Goal: Task Accomplishment & Management: Use online tool/utility

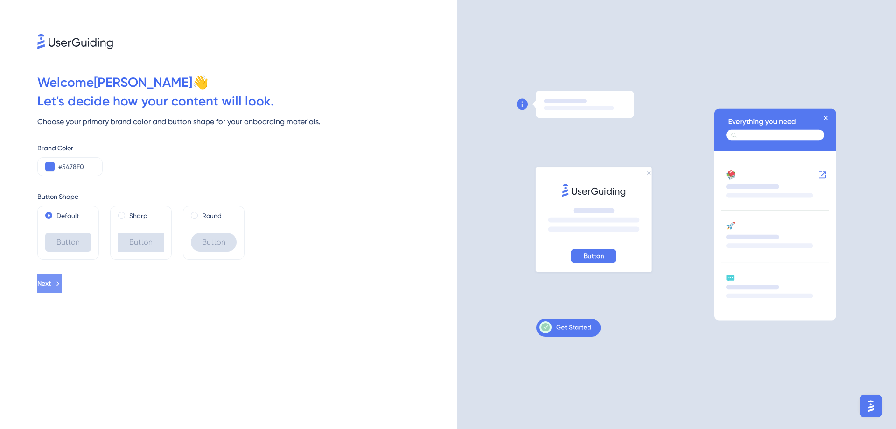
click at [62, 286] on button "Next" at bounding box center [49, 283] width 25 height 19
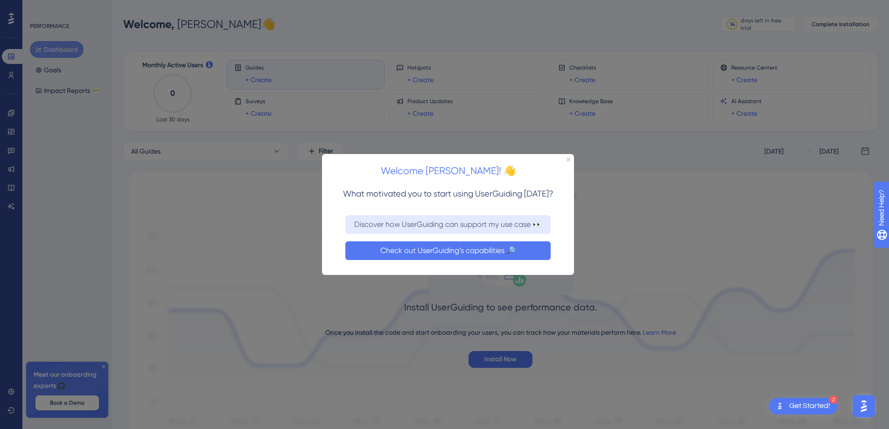
click at [442, 251] on button "Check out UserGuiding’s capabilities 🔎" at bounding box center [447, 250] width 205 height 19
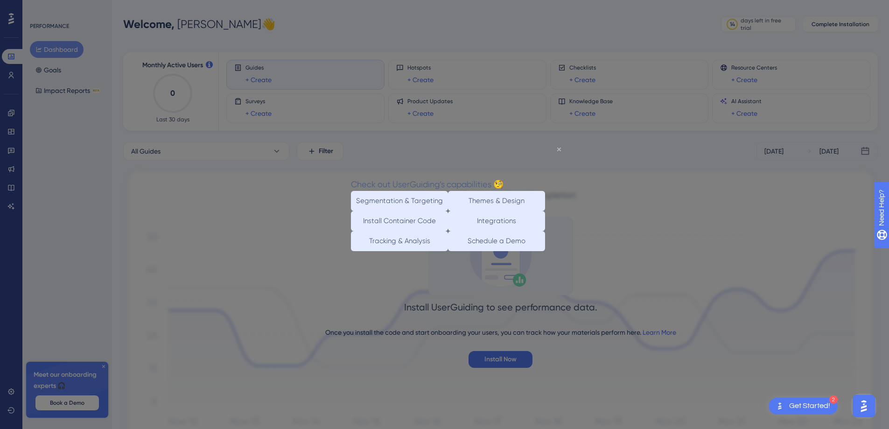
click at [559, 148] on icon "Close Preview" at bounding box center [559, 149] width 4 height 4
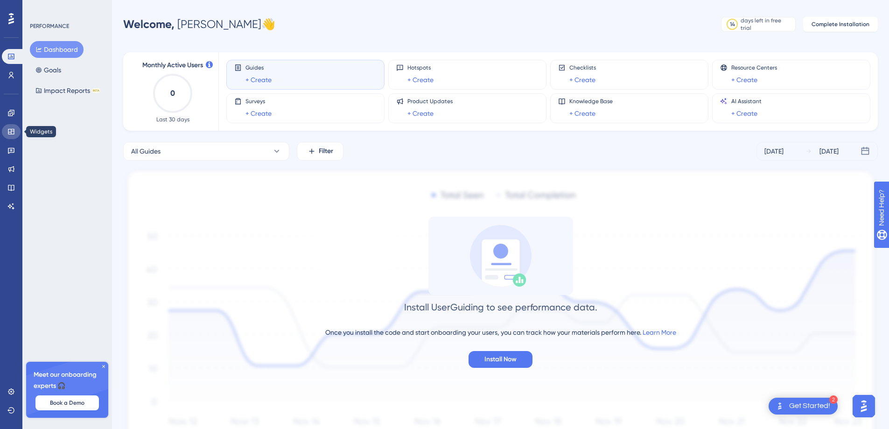
click at [13, 131] on icon at bounding box center [11, 132] width 6 height 6
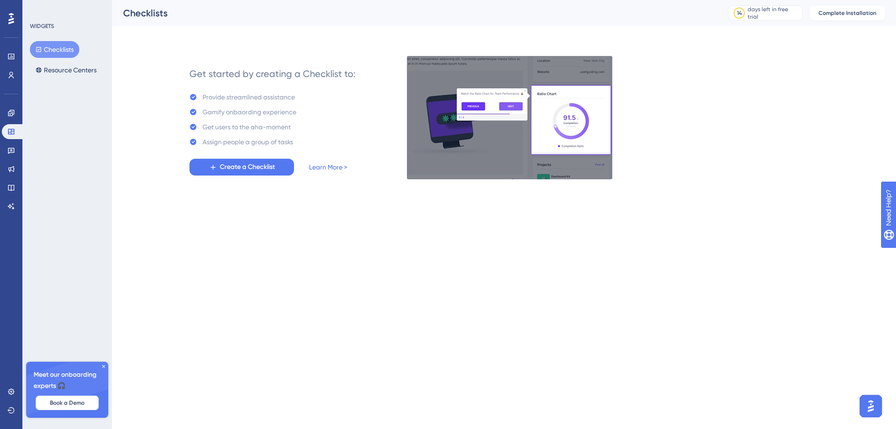
click at [69, 402] on span "Book a Demo" at bounding box center [67, 402] width 35 height 7
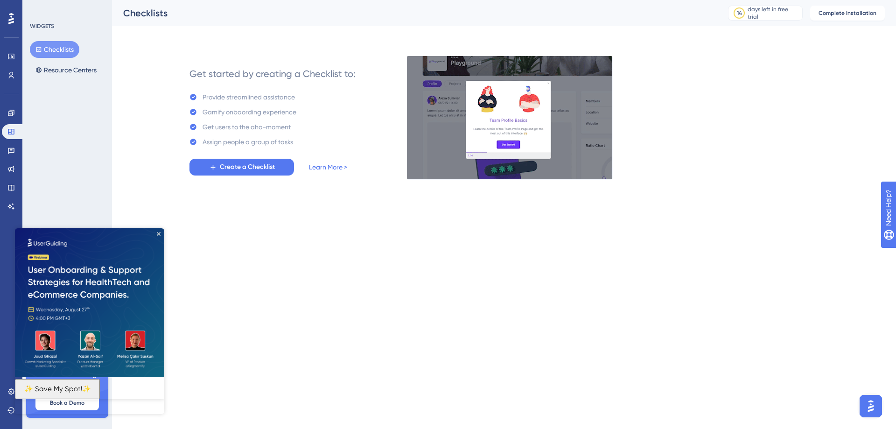
click at [157, 236] on img at bounding box center [89, 302] width 149 height 149
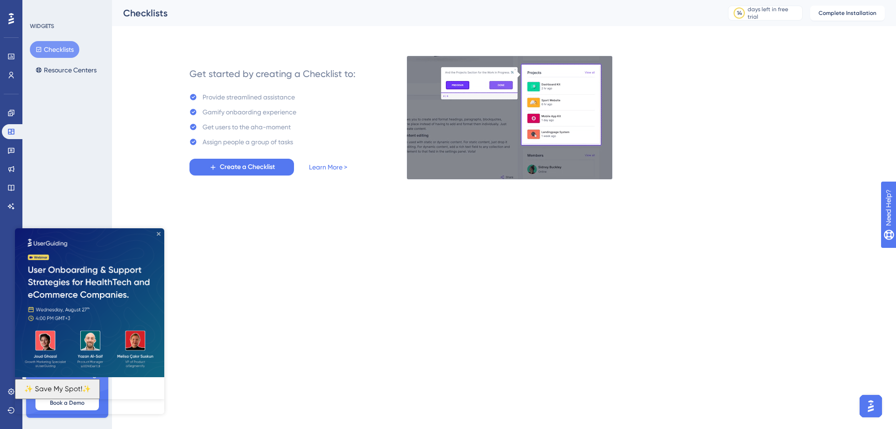
click at [160, 231] on icon "Close Preview" at bounding box center [159, 233] width 4 height 4
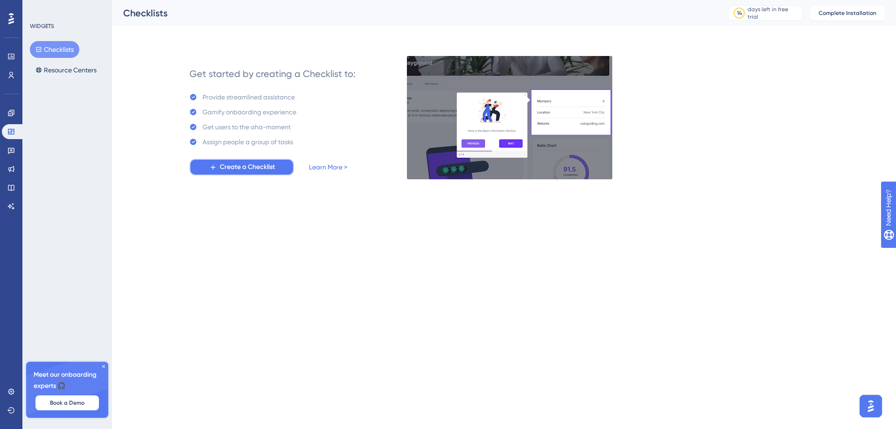
click at [260, 163] on span "Create a Checklist" at bounding box center [247, 166] width 55 height 11
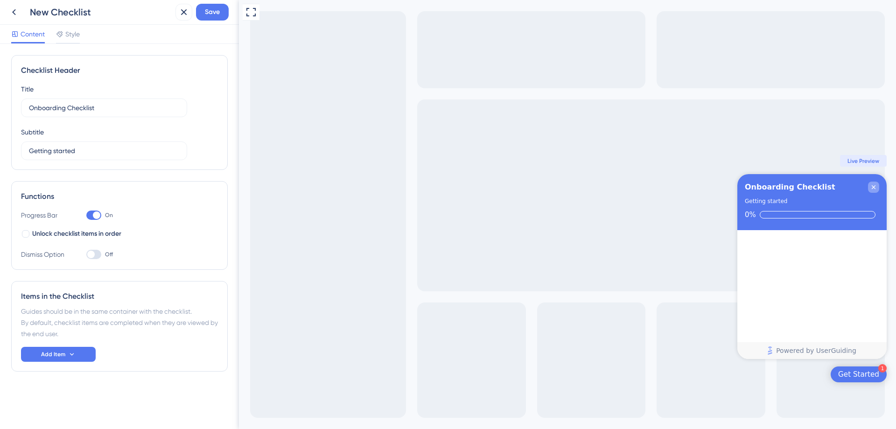
click at [870, 188] on icon "Close Checklist" at bounding box center [873, 186] width 7 height 7
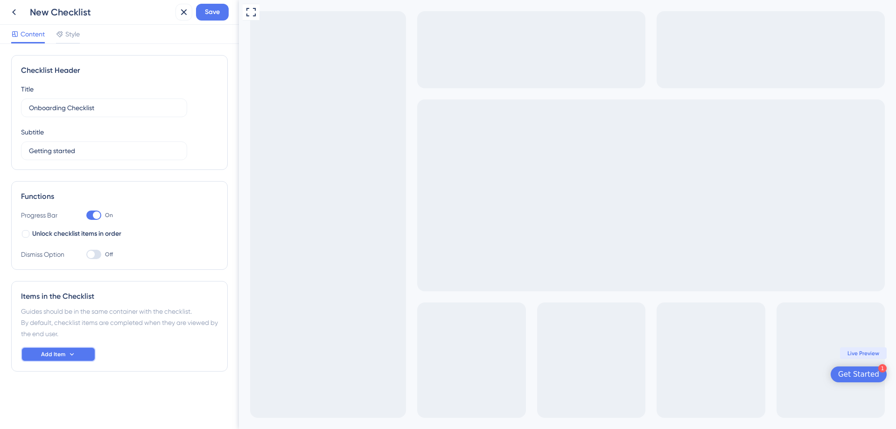
click at [63, 351] on span "Add Item" at bounding box center [53, 353] width 24 height 7
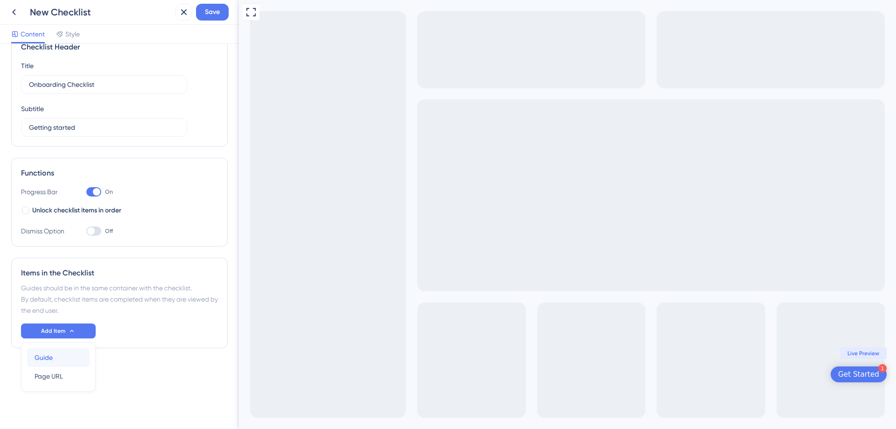
click at [59, 357] on div "Guide Guide" at bounding box center [59, 357] width 48 height 19
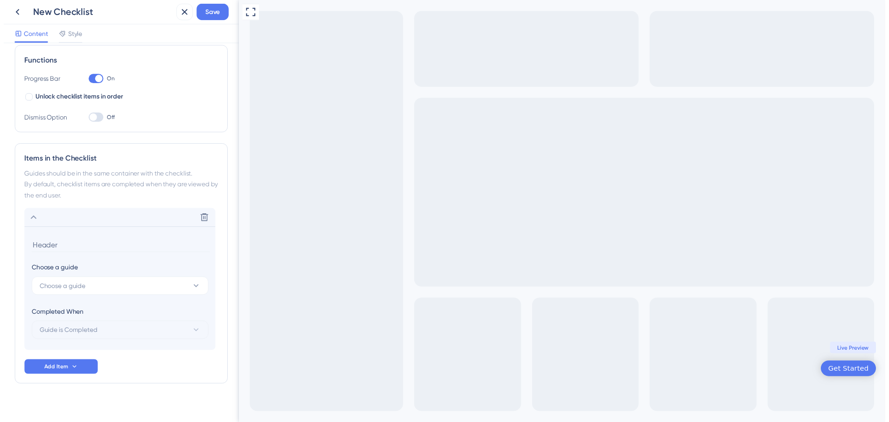
scroll to position [145, 0]
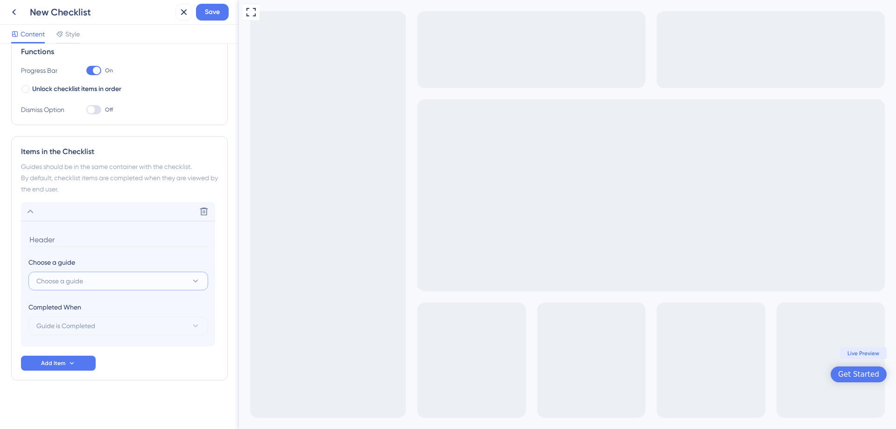
click at [92, 286] on button "Choose a guide" at bounding box center [118, 281] width 180 height 19
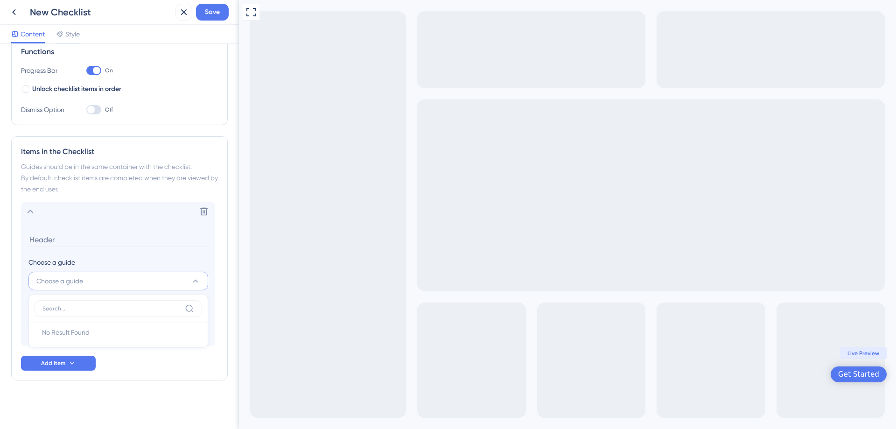
click at [92, 286] on button "Choose a guide" at bounding box center [118, 281] width 180 height 19
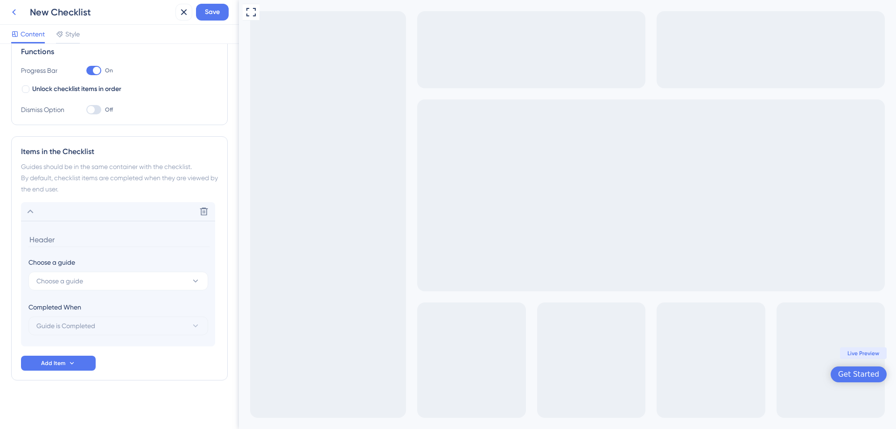
click at [17, 13] on icon at bounding box center [13, 12] width 11 height 11
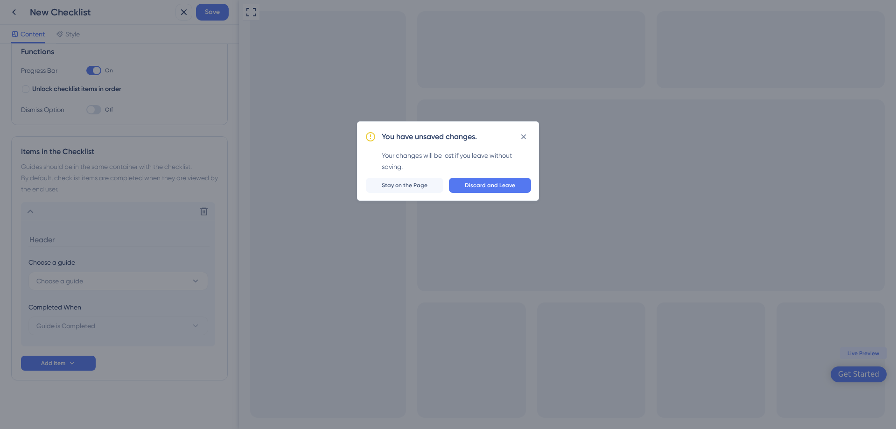
click at [480, 191] on button "Discard and Leave" at bounding box center [490, 185] width 82 height 15
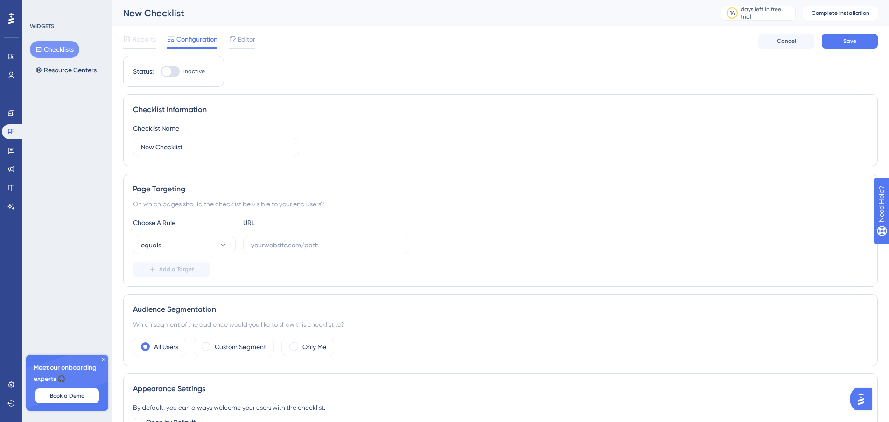
click at [7, 15] on div at bounding box center [11, 18] width 15 height 15
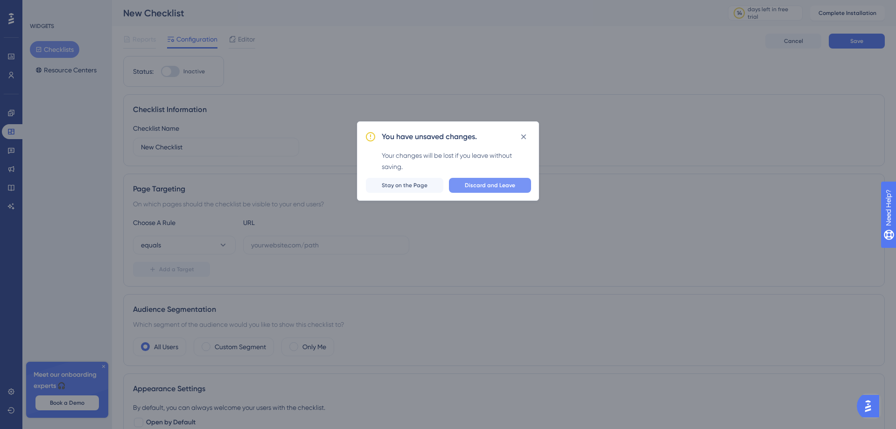
click at [485, 184] on span "Discard and Leave" at bounding box center [490, 184] width 50 height 7
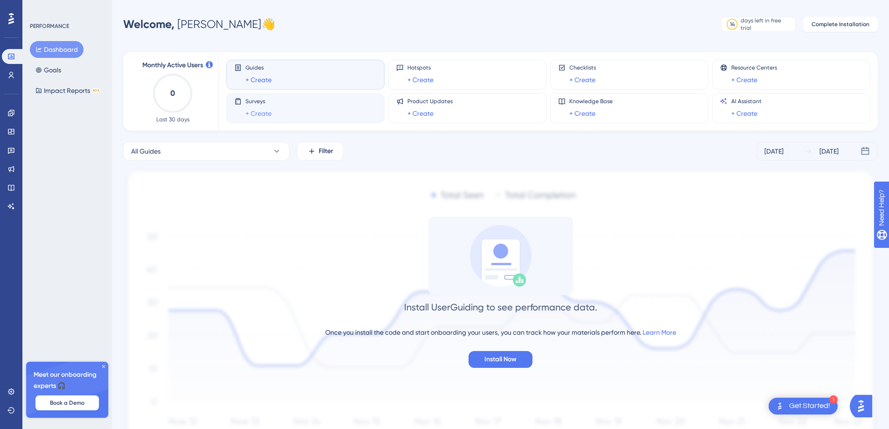
click at [271, 111] on link "+ Create" at bounding box center [258, 113] width 26 height 11
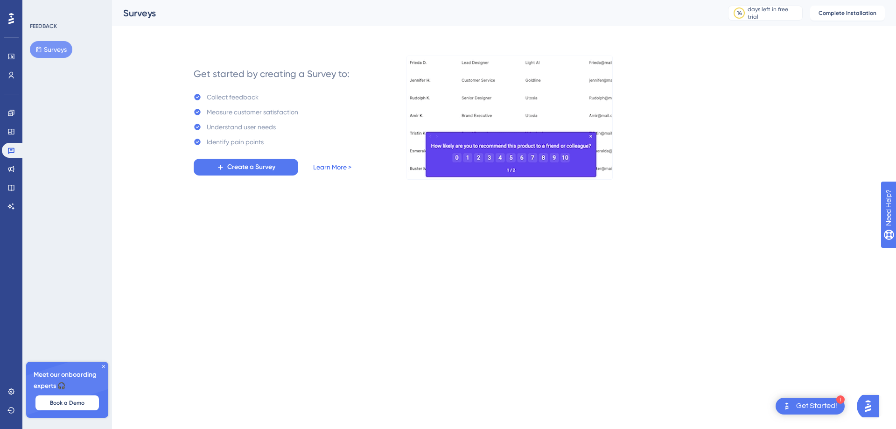
click at [326, 167] on link "Learn More >" at bounding box center [332, 166] width 38 height 11
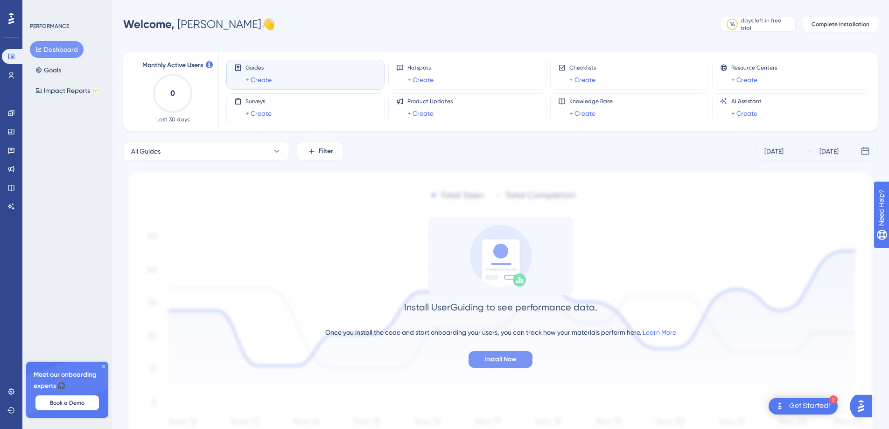
click at [488, 364] on span "Install Now" at bounding box center [500, 359] width 32 height 11
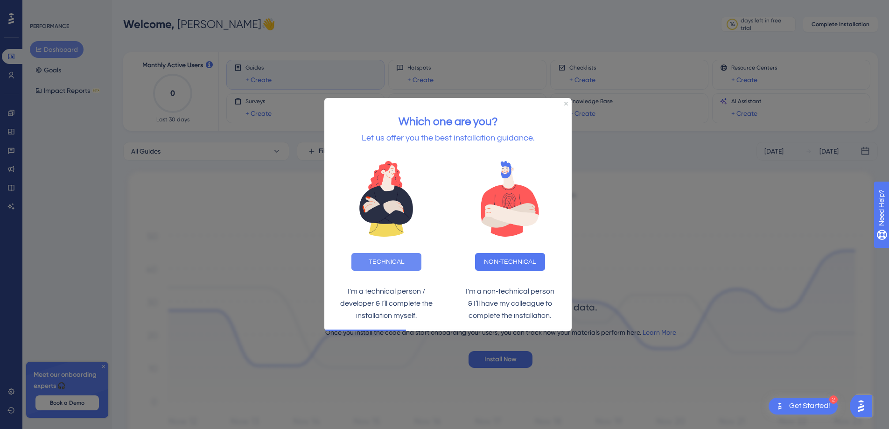
click at [411, 260] on button "TECHNICAL" at bounding box center [386, 262] width 70 height 18
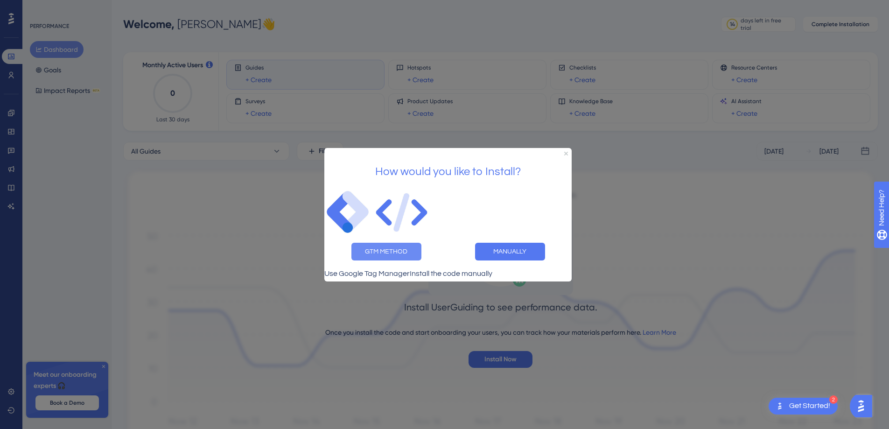
click at [392, 251] on button "GTM METHOD" at bounding box center [386, 251] width 70 height 18
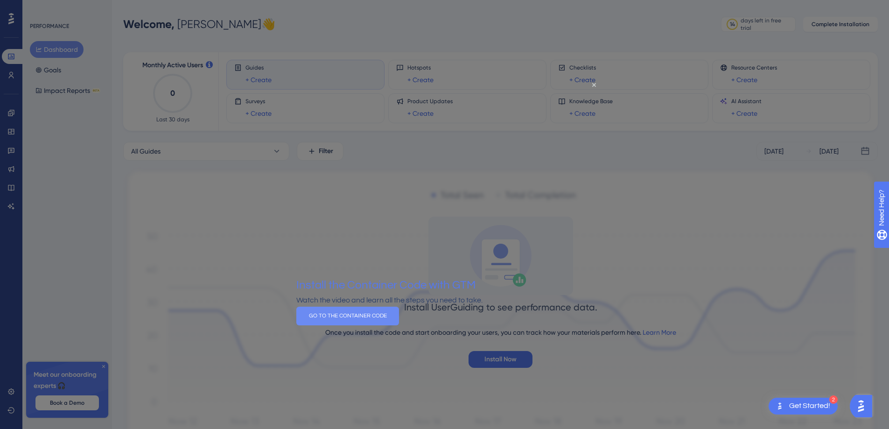
click at [399, 325] on button "GO TO THE CONTAINER CODE" at bounding box center [347, 316] width 103 height 19
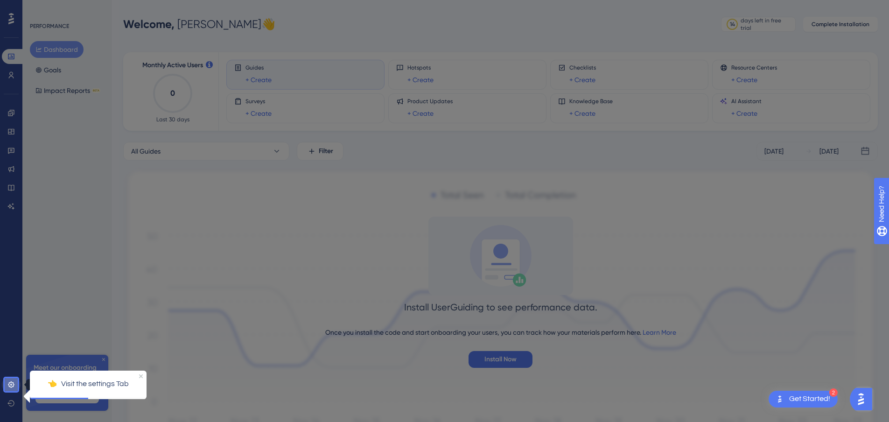
click at [12, 384] on icon at bounding box center [10, 384] width 7 height 7
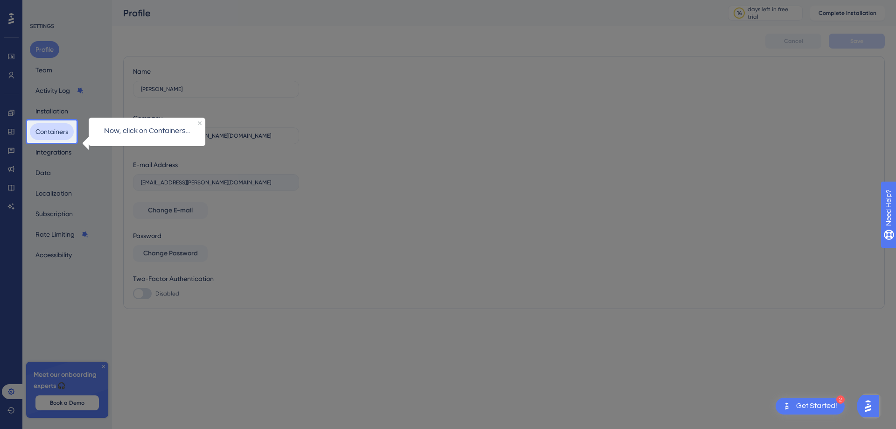
click at [45, 132] on button "Containers" at bounding box center [52, 131] width 44 height 17
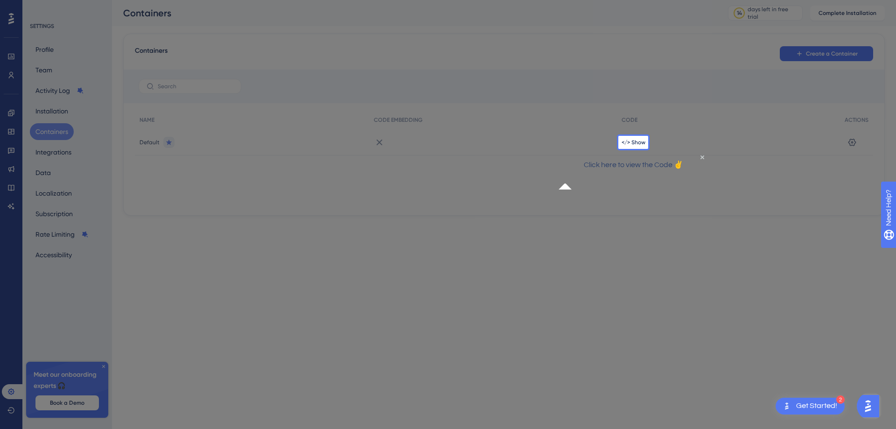
click at [633, 171] on p "Click here to view the Code ✌" at bounding box center [632, 165] width 134 height 12
click at [821, 47] on button "Create a Container" at bounding box center [826, 53] width 93 height 15
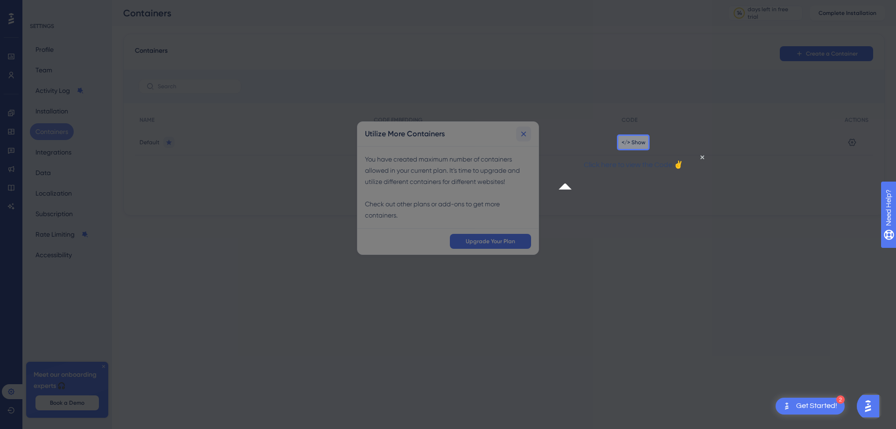
click at [524, 129] on icon at bounding box center [523, 133] width 9 height 9
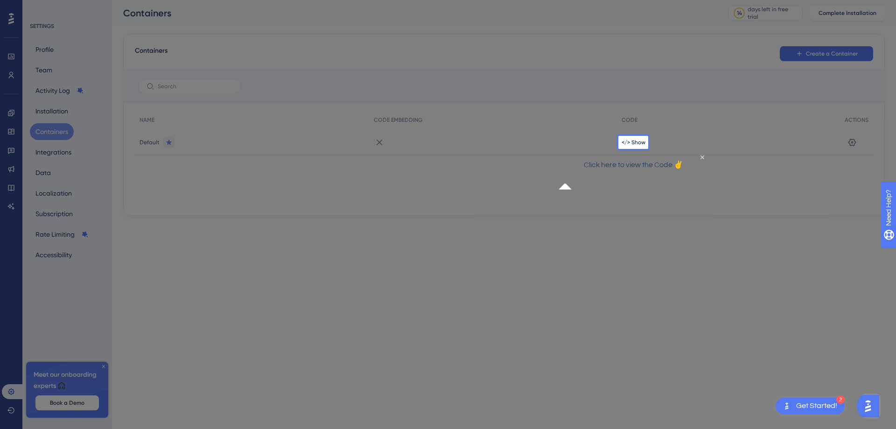
click at [802, 401] on div "Get Started!" at bounding box center [816, 406] width 41 height 10
click at [630, 146] on span "</> Show" at bounding box center [633, 142] width 24 height 7
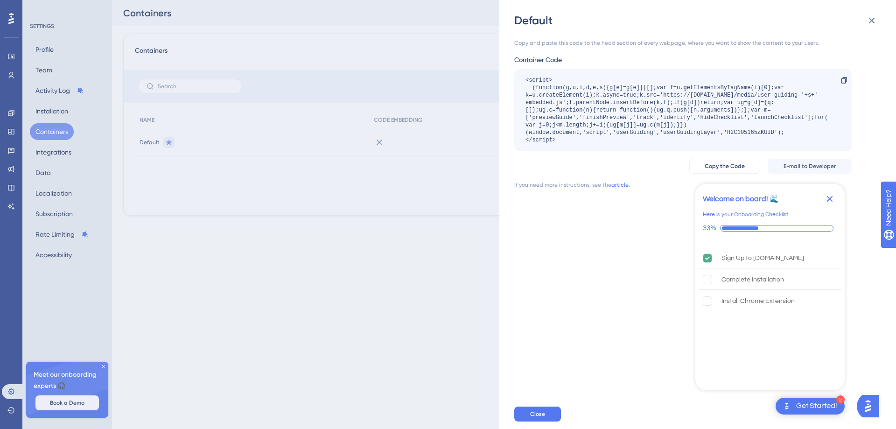
click at [830, 201] on icon "Close Checklist" at bounding box center [829, 198] width 11 height 11
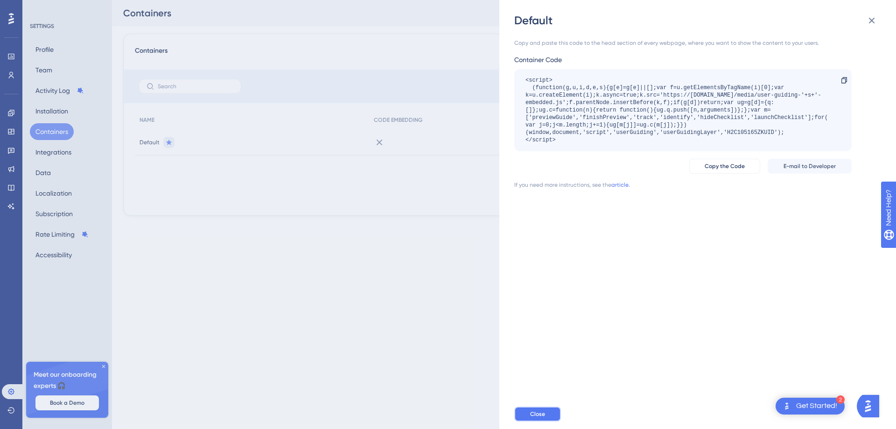
click at [539, 413] on span "Close" at bounding box center [537, 413] width 15 height 7
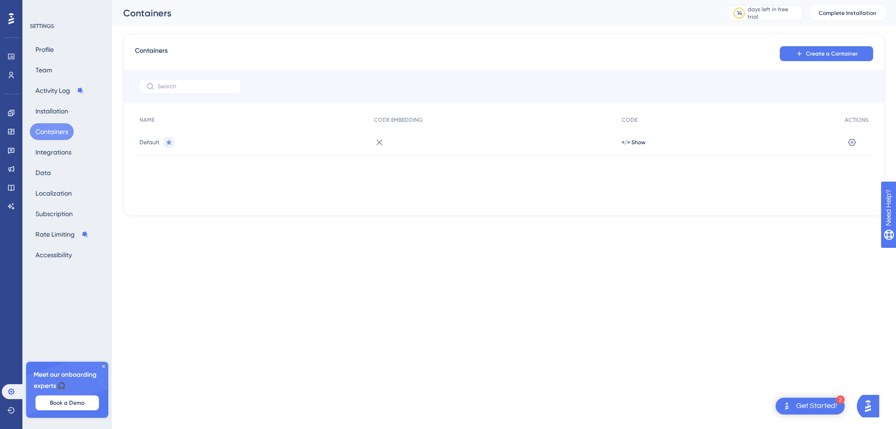
click at [9, 17] on icon at bounding box center [11, 19] width 6 height 12
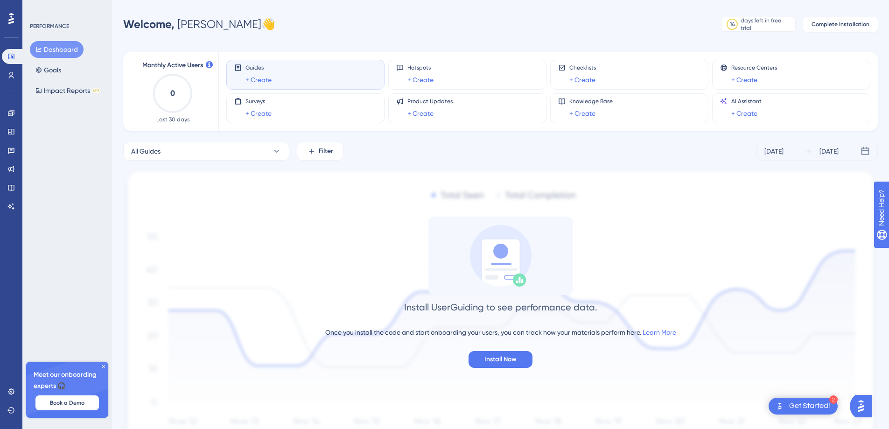
click at [281, 71] on div "Guides + Create" at bounding box center [305, 74] width 142 height 21
click at [252, 82] on link "+ Create" at bounding box center [258, 79] width 26 height 11
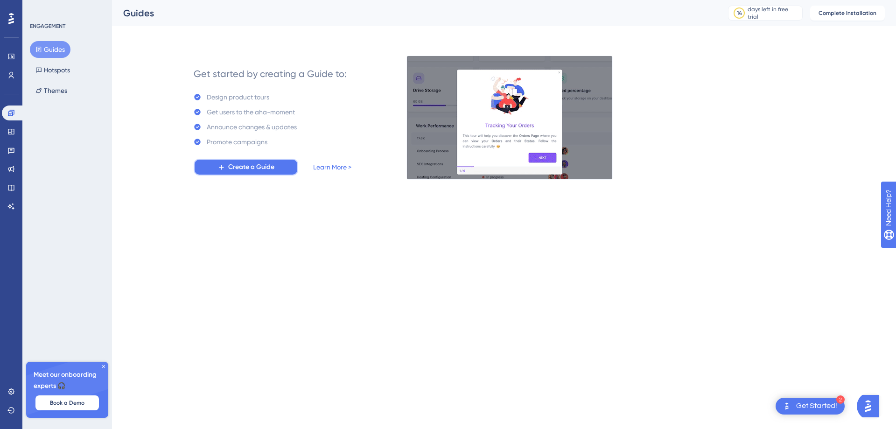
click at [242, 165] on span "Create a Guide" at bounding box center [251, 166] width 46 height 11
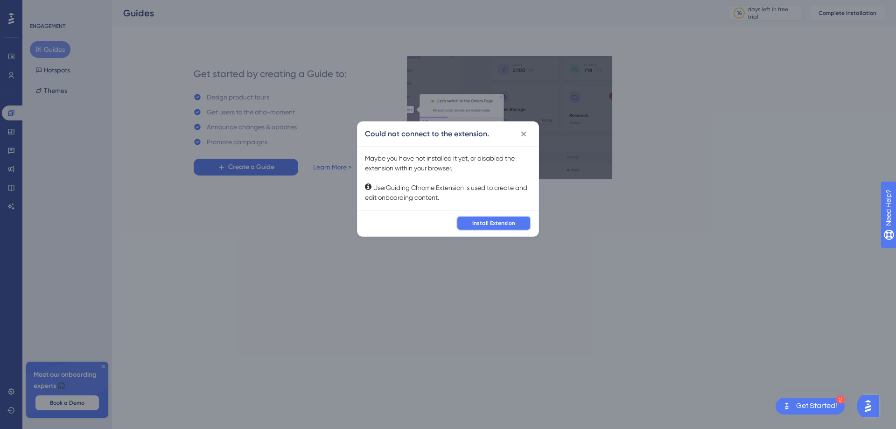
click at [472, 222] on button "Install Extension" at bounding box center [493, 223] width 75 height 15
